Goal: Information Seeking & Learning: Learn about a topic

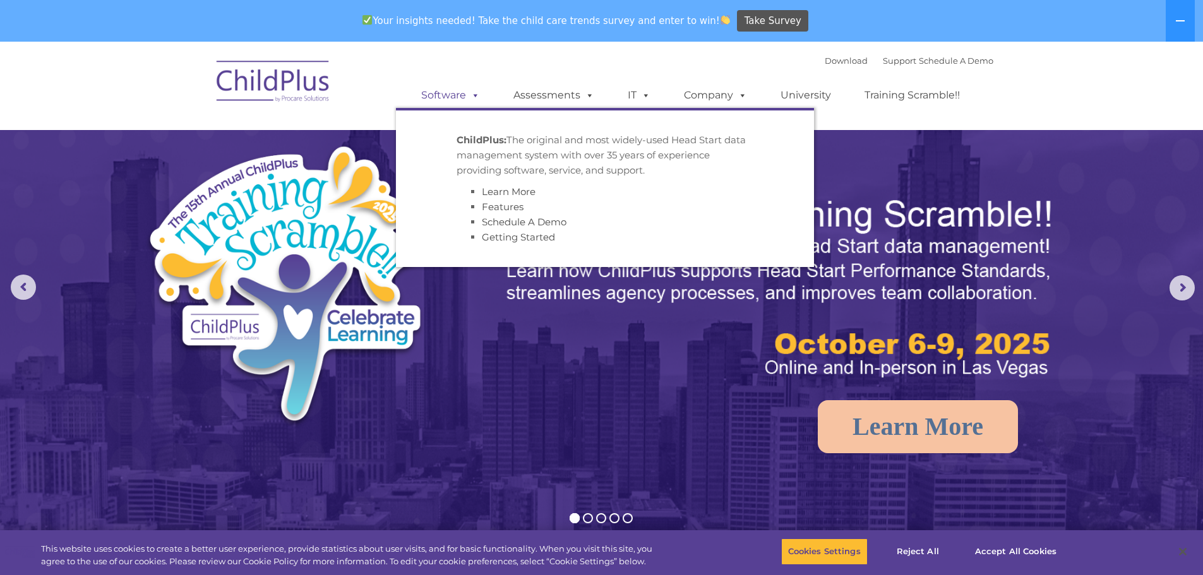
click at [458, 90] on link "Software" at bounding box center [450, 95] width 84 height 25
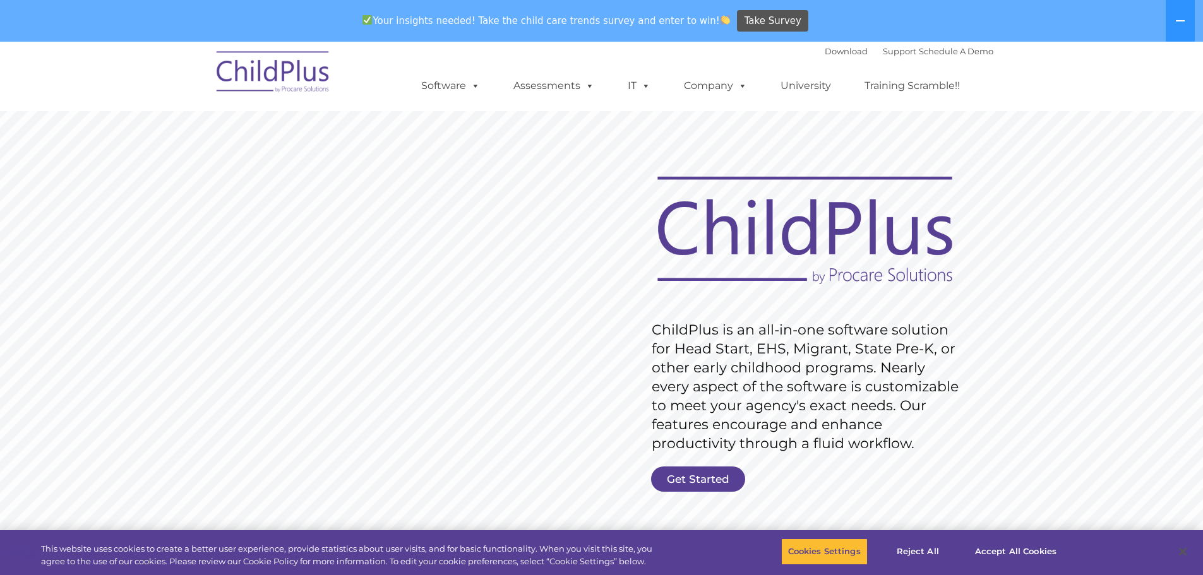
click at [1160, 19] on div "Your insights needed! Take the child care trends survey and enter to win! Take …" at bounding box center [583, 21] width 1167 height 41
click at [1184, 20] on button at bounding box center [1179, 21] width 29 height 42
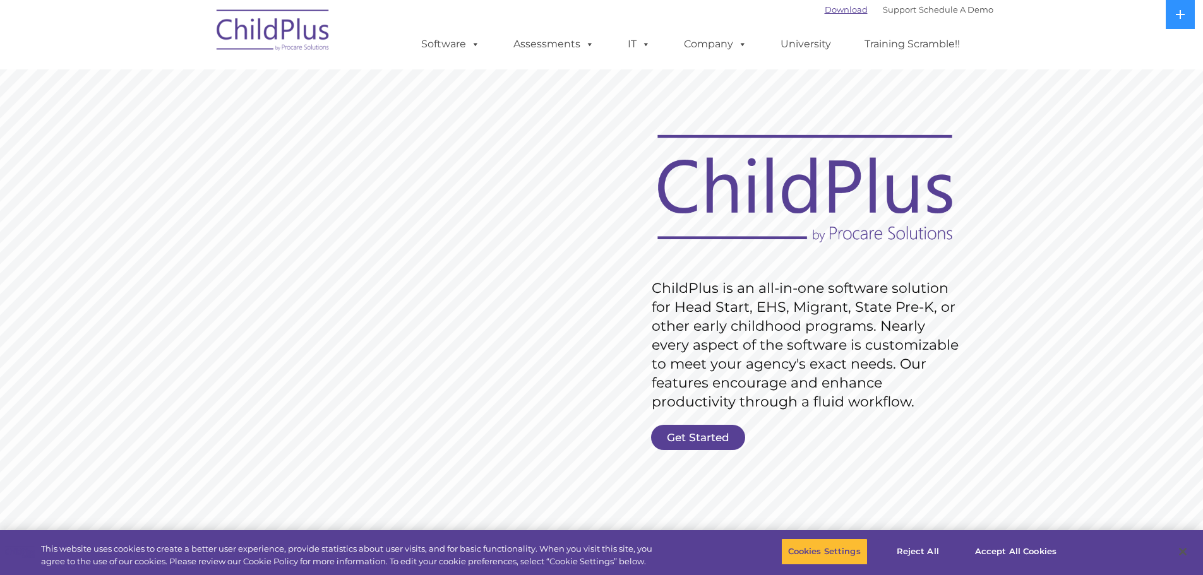
click at [831, 11] on link "Download" at bounding box center [846, 9] width 43 height 10
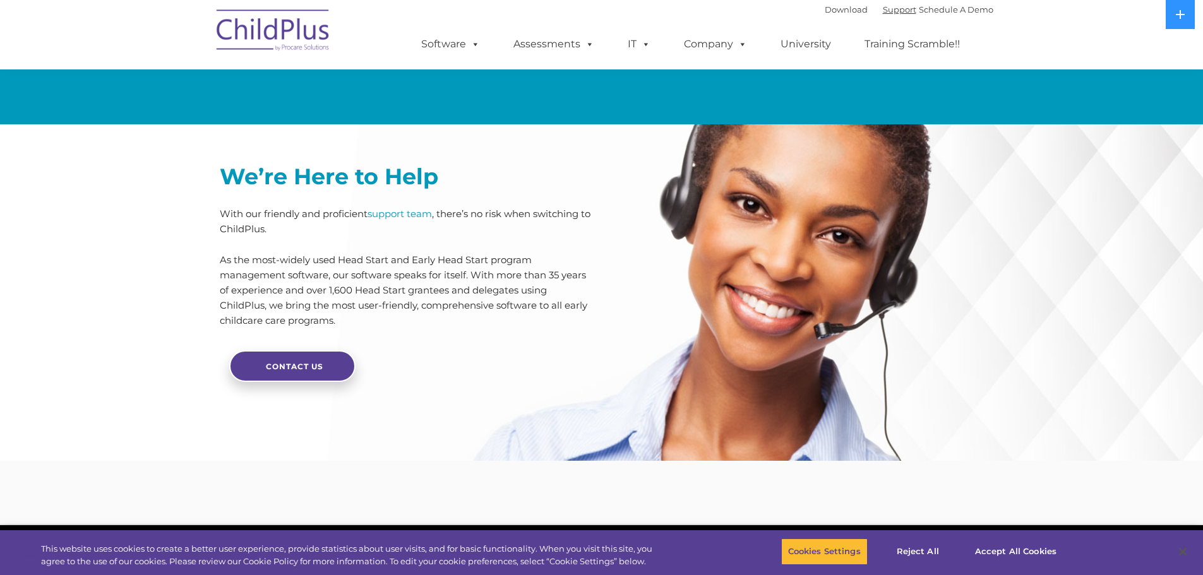
scroll to position [2980, 0]
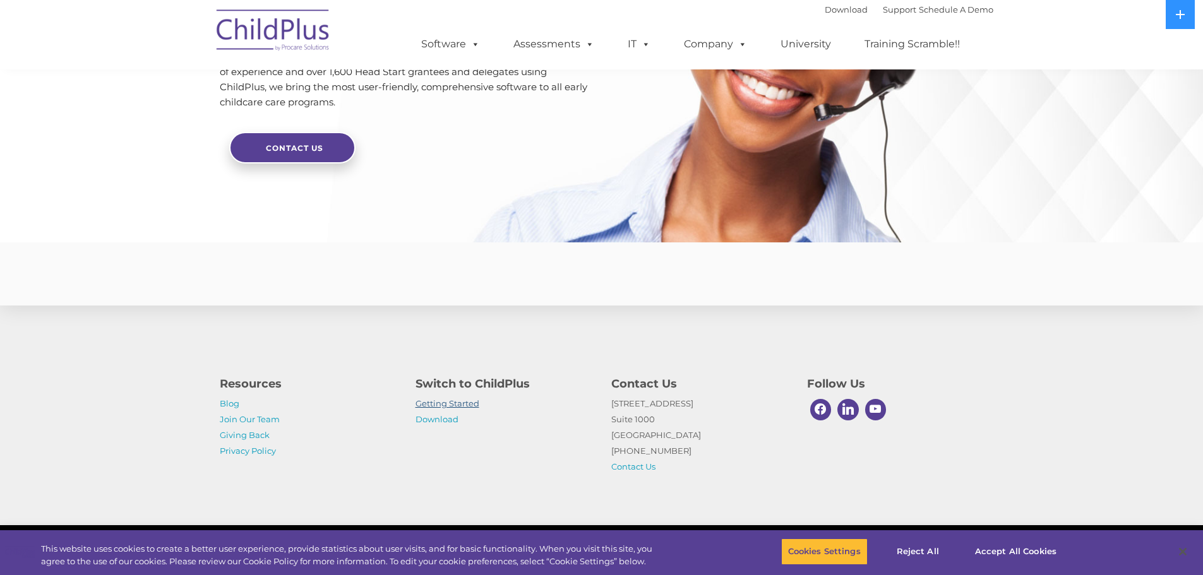
click at [446, 405] on link "Getting Started" at bounding box center [447, 403] width 64 height 10
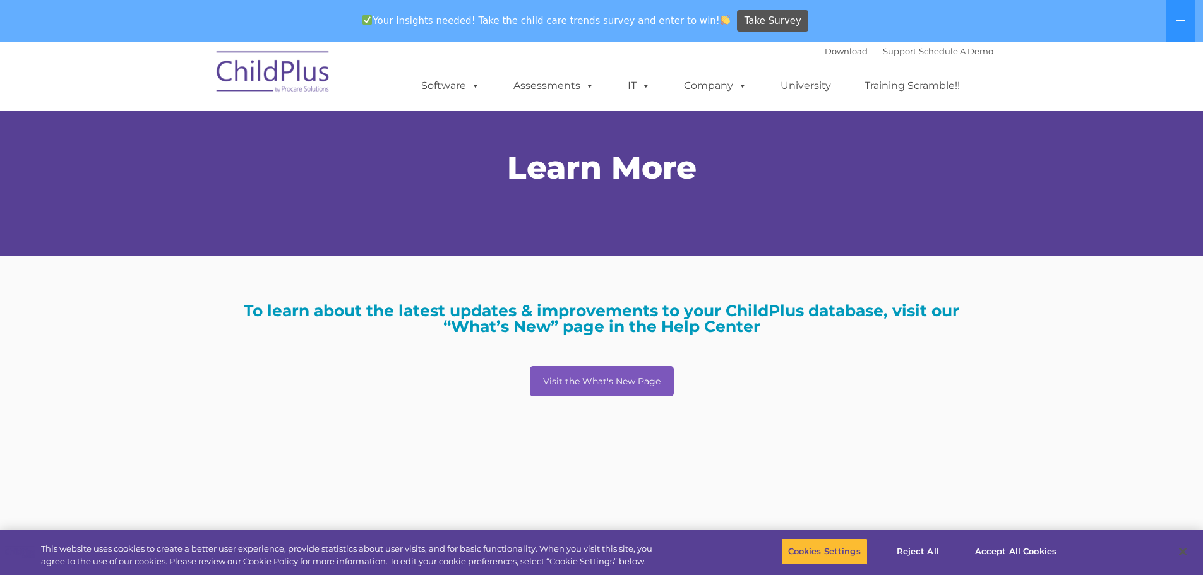
click at [623, 381] on link "Visit the What's New Page" at bounding box center [602, 381] width 144 height 30
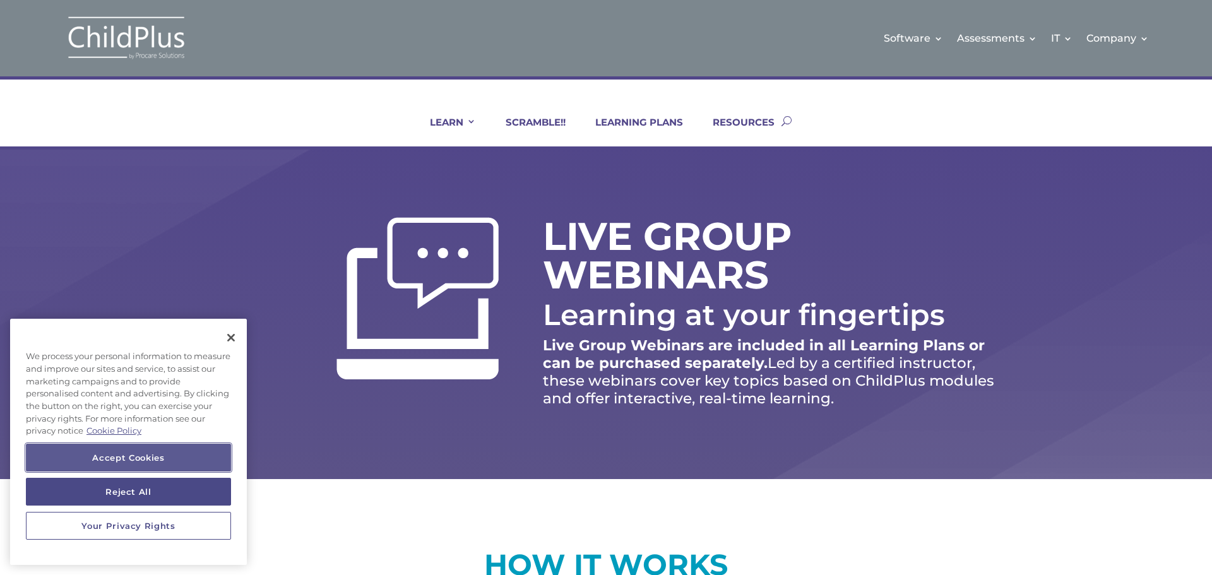
click at [169, 458] on button "Accept Cookies" at bounding box center [128, 458] width 205 height 28
